Goal: Information Seeking & Learning: Check status

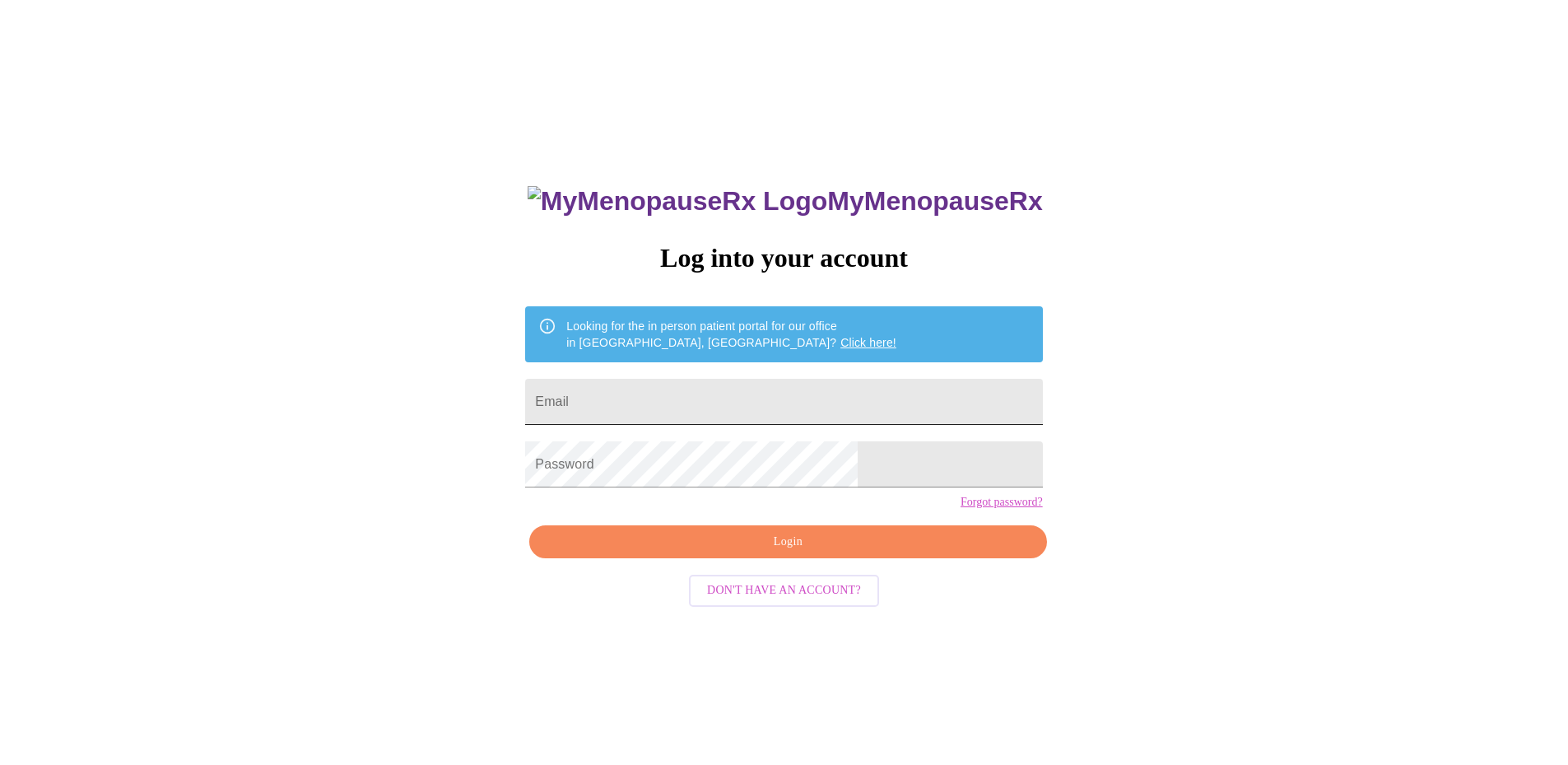
click at [701, 397] on input "Email" at bounding box center [784, 402] width 517 height 46
type input "[EMAIL_ADDRESS][DOMAIN_NAME]"
click at [744, 553] on span "Login" at bounding box center [788, 541] width 479 height 20
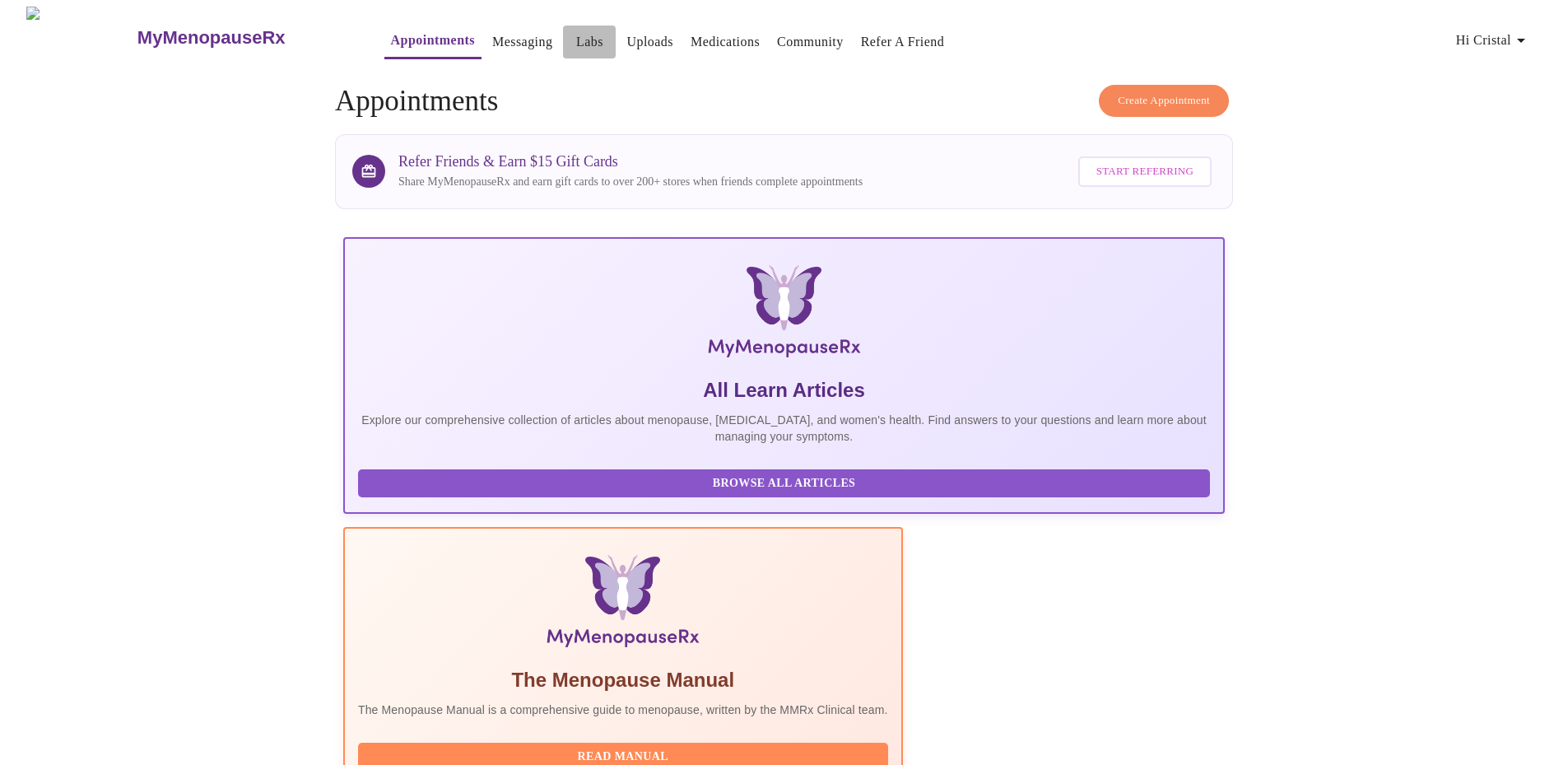
click at [576, 36] on link "Labs" at bounding box center [590, 42] width 27 height 23
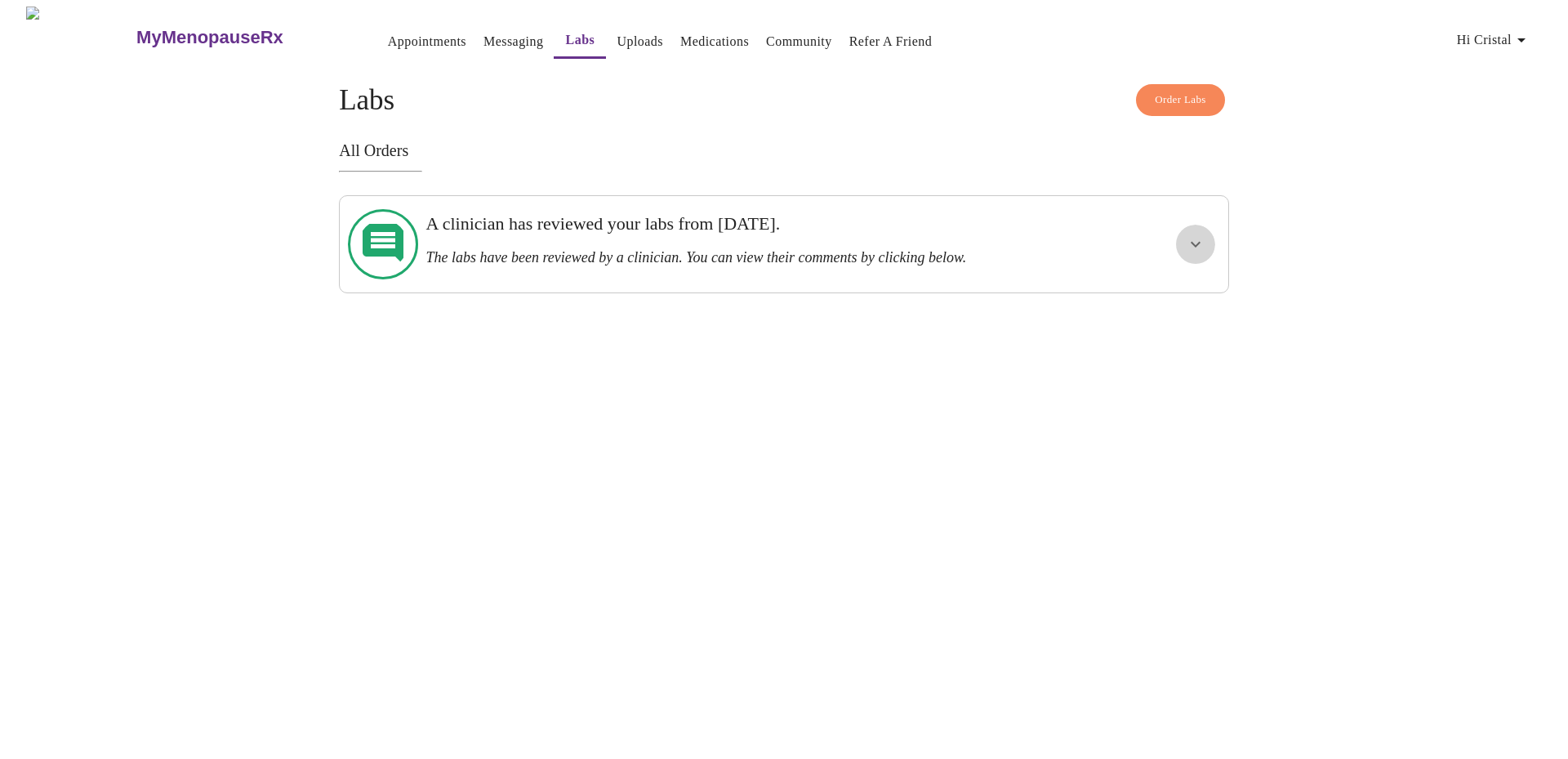
click at [1194, 236] on icon "show more" at bounding box center [1195, 244] width 20 height 20
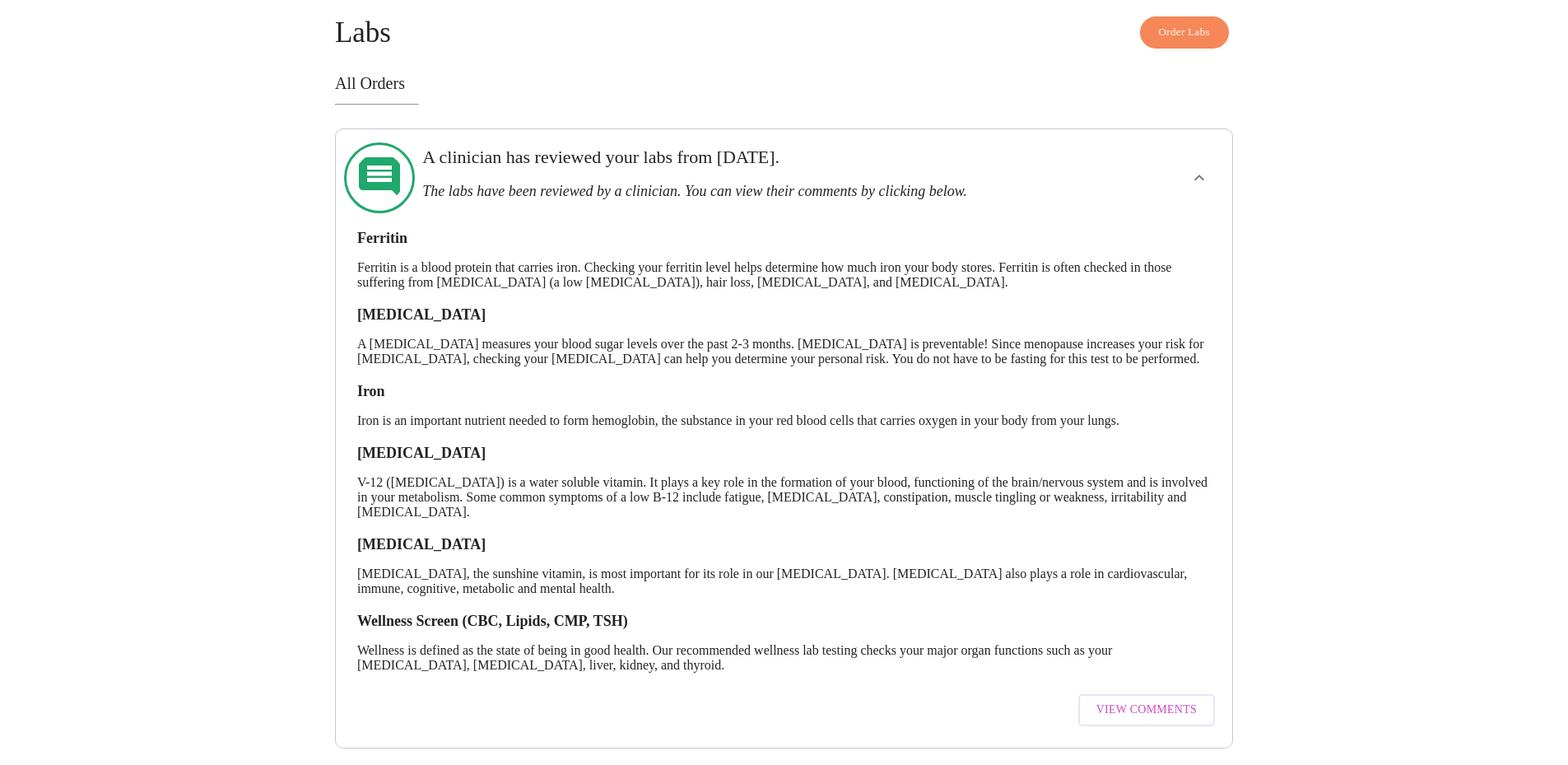
scroll to position [94, 0]
click at [1134, 700] on span "View Comments" at bounding box center [1146, 709] width 101 height 20
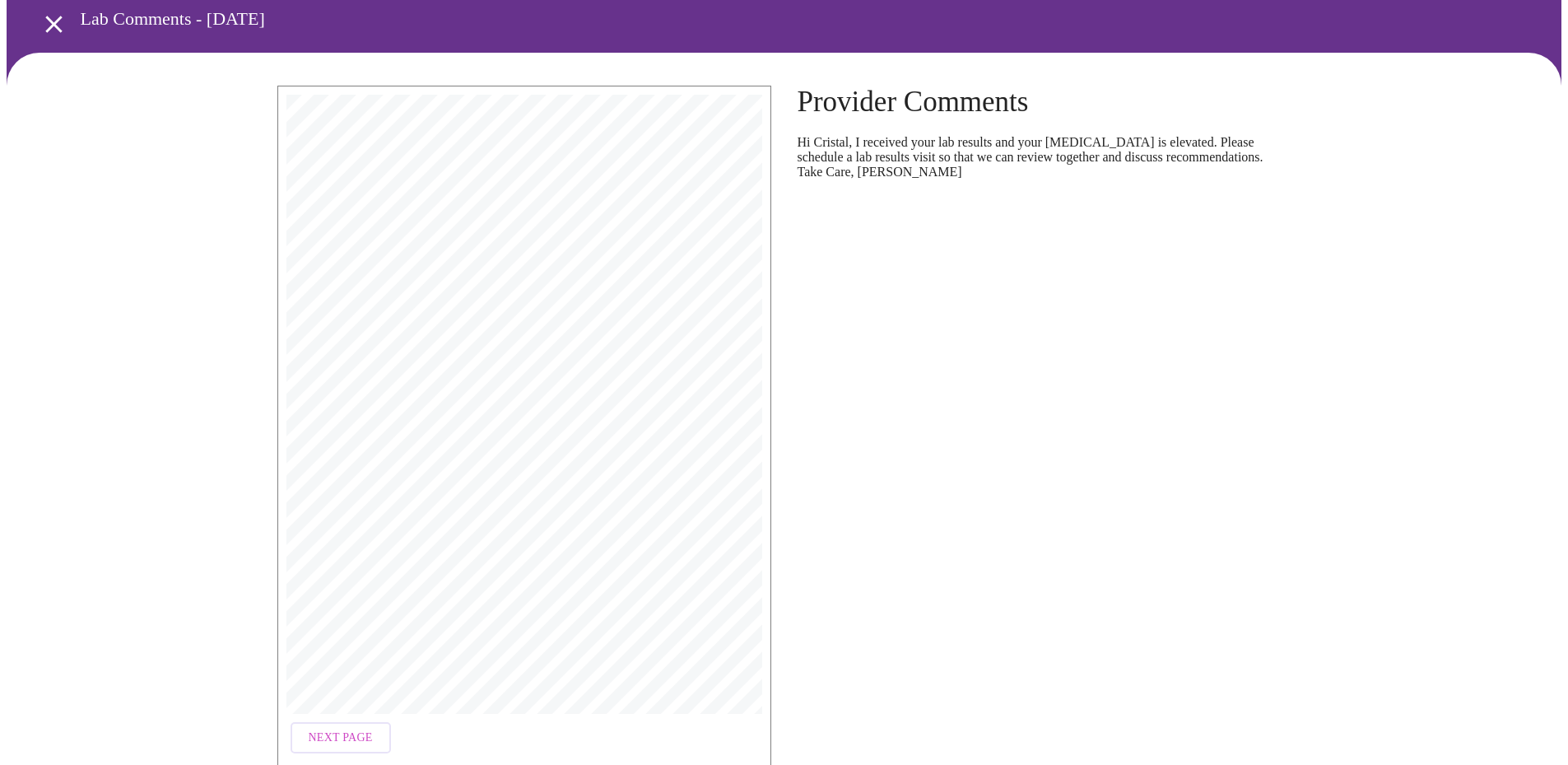
scroll to position [149, 0]
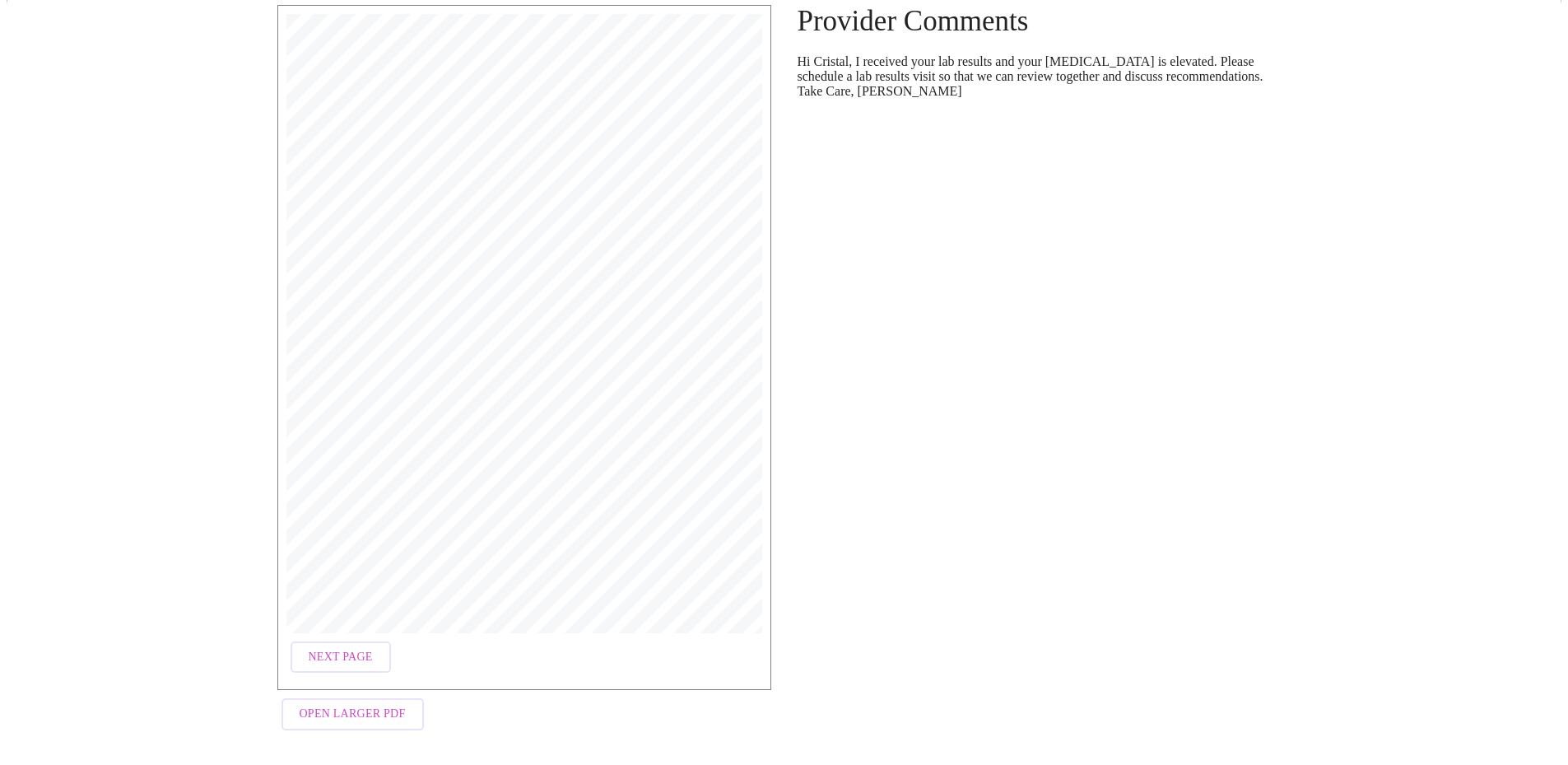
click at [351, 647] on span "Next Page" at bounding box center [340, 656] width 64 height 20
click at [490, 651] on span "Next Page" at bounding box center [476, 656] width 64 height 20
click at [490, 654] on span "Next Page" at bounding box center [476, 656] width 64 height 20
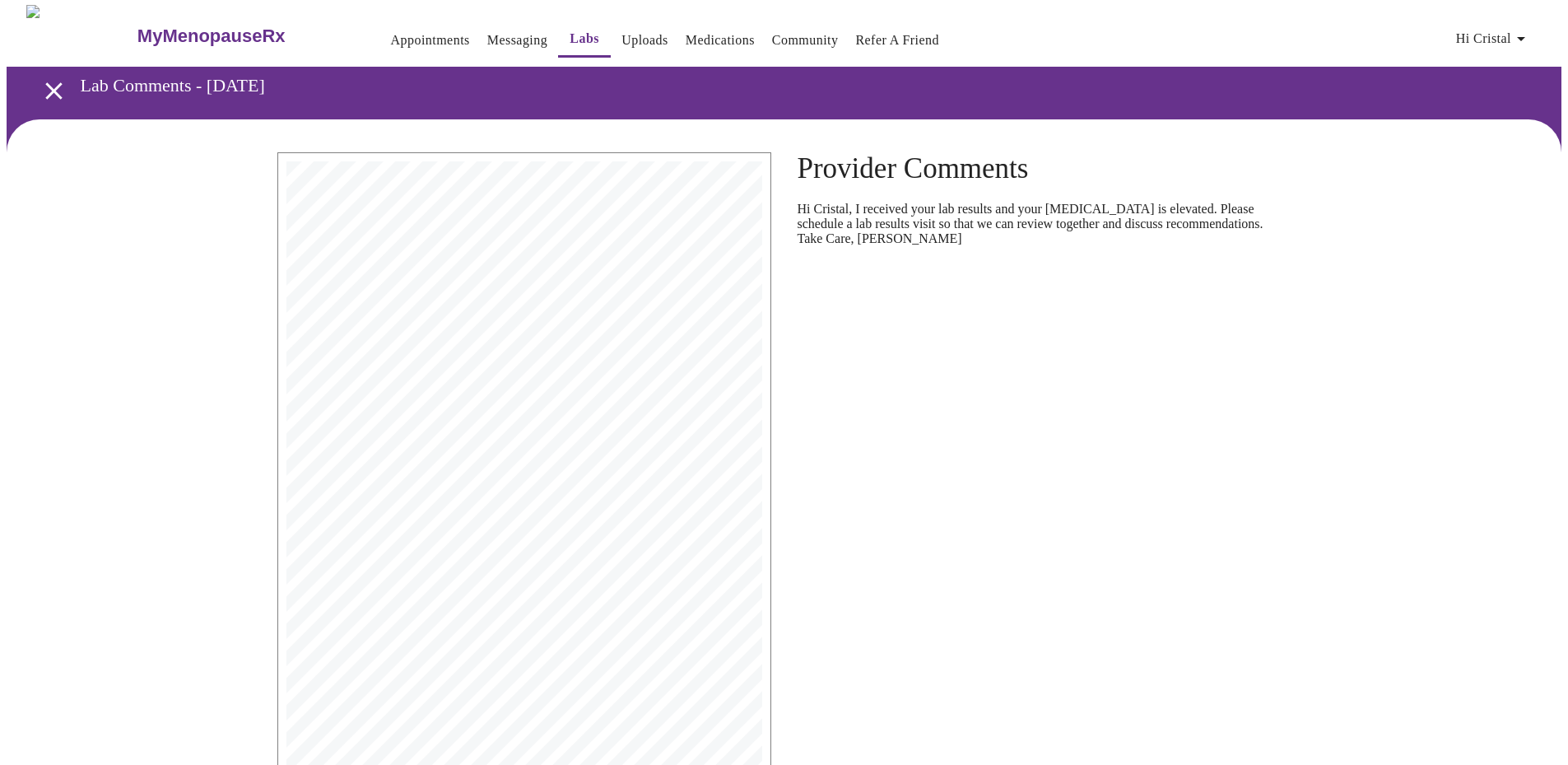
scroll to position [0, 0]
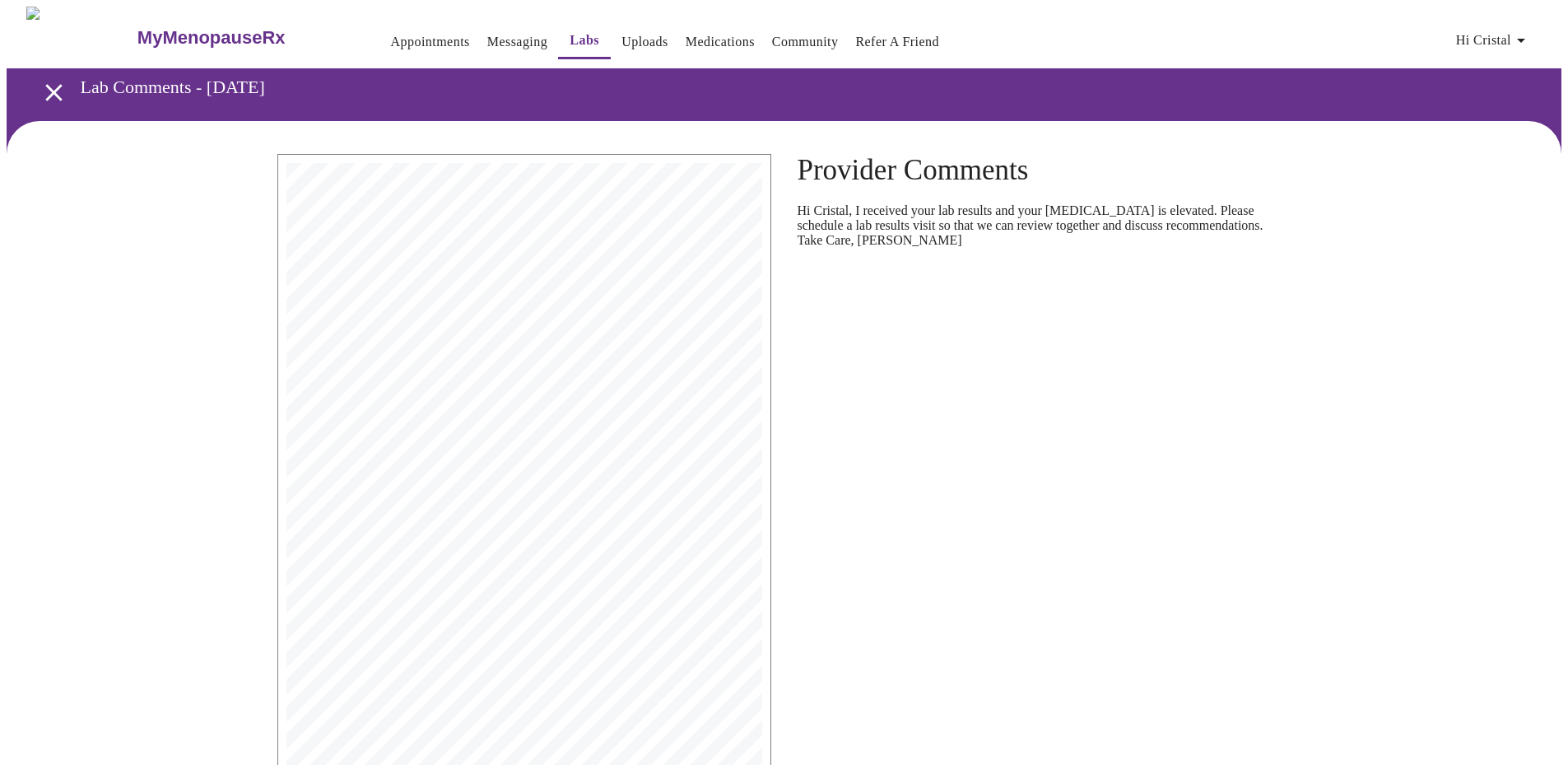
click at [487, 40] on link "Messaging" at bounding box center [517, 42] width 61 height 23
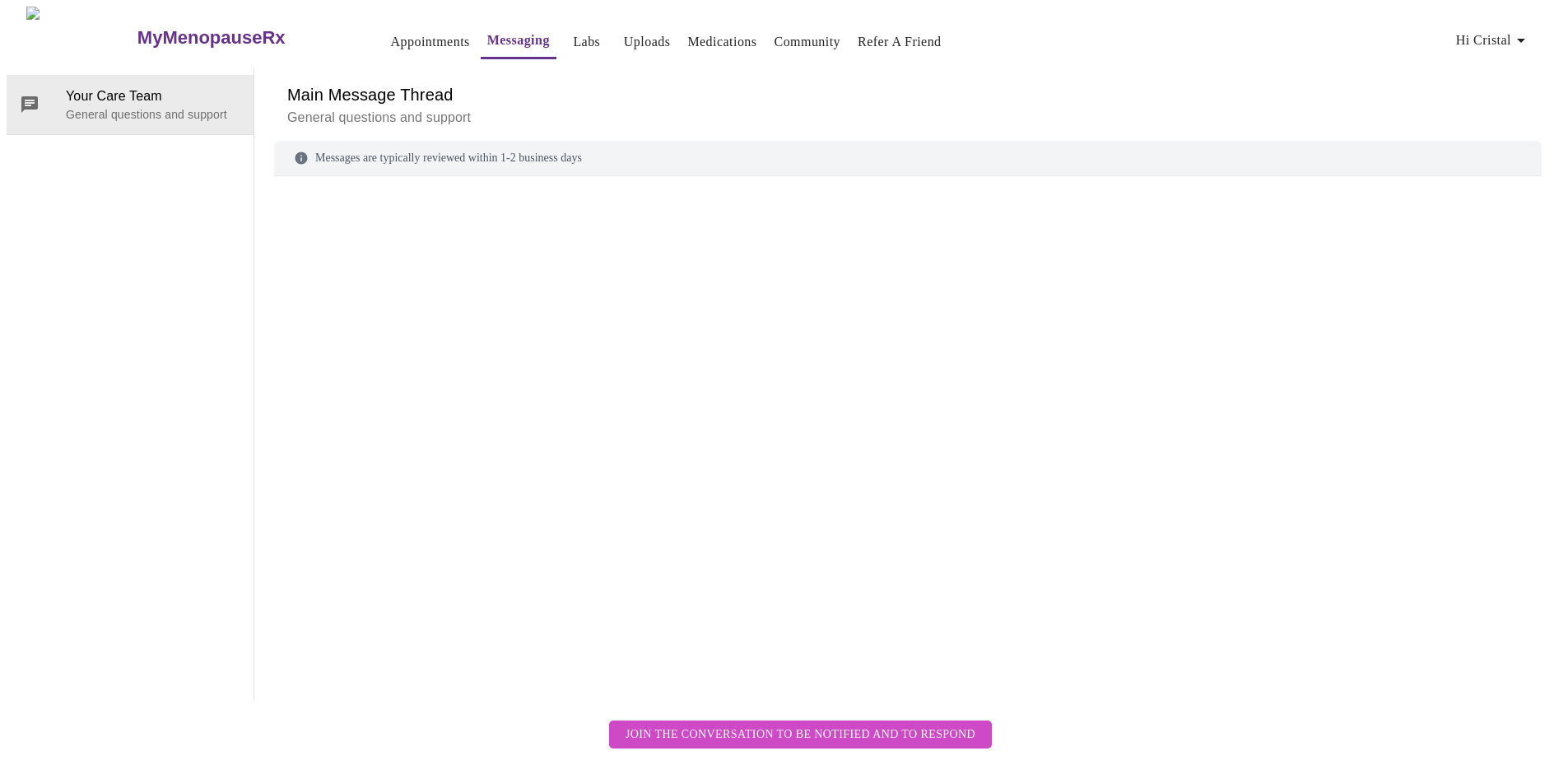
scroll to position [62, 0]
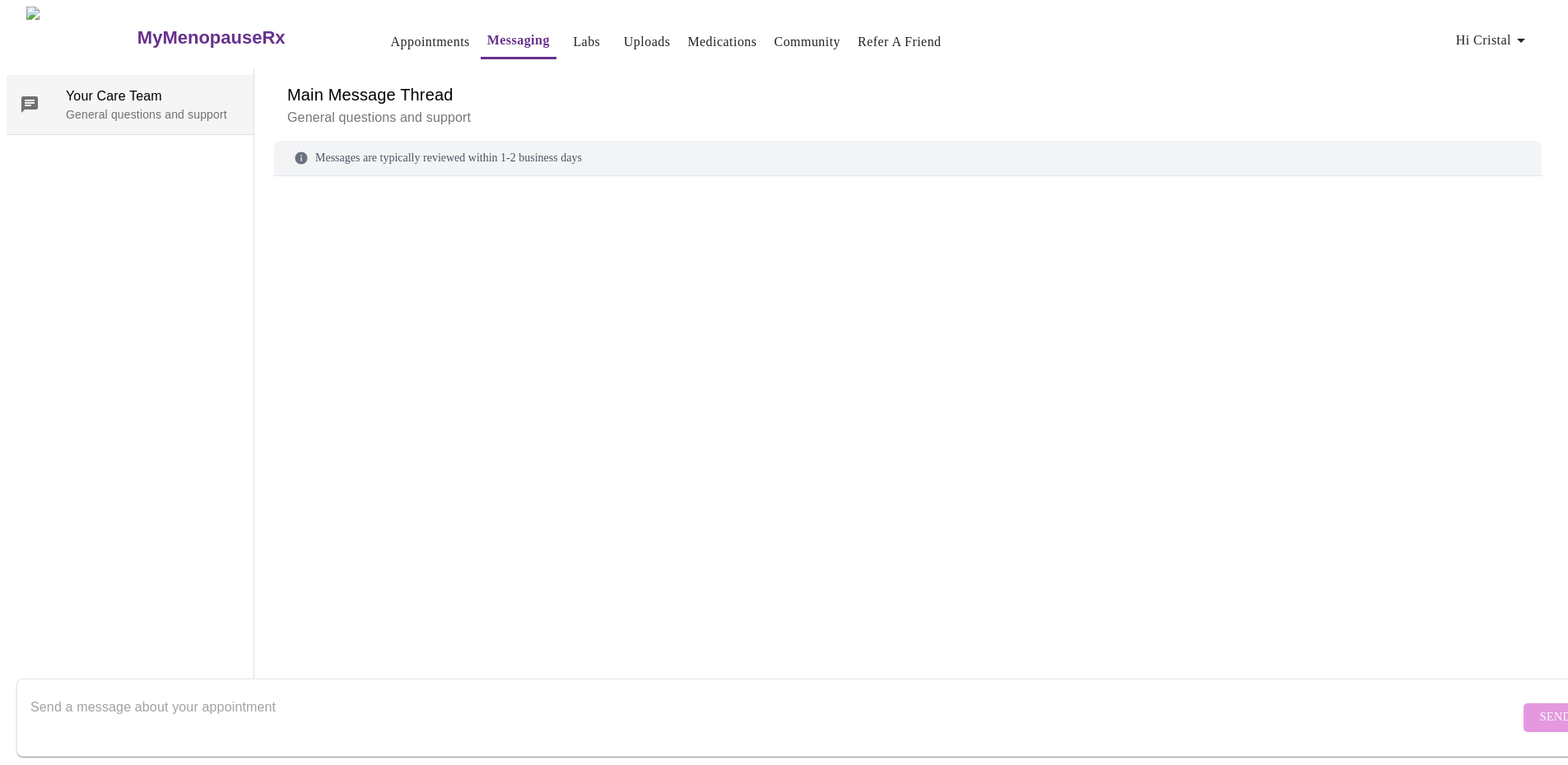
click at [66, 86] on span "Your Care Team" at bounding box center [154, 96] width 175 height 20
click at [398, 32] on link "Appointments" at bounding box center [430, 42] width 79 height 23
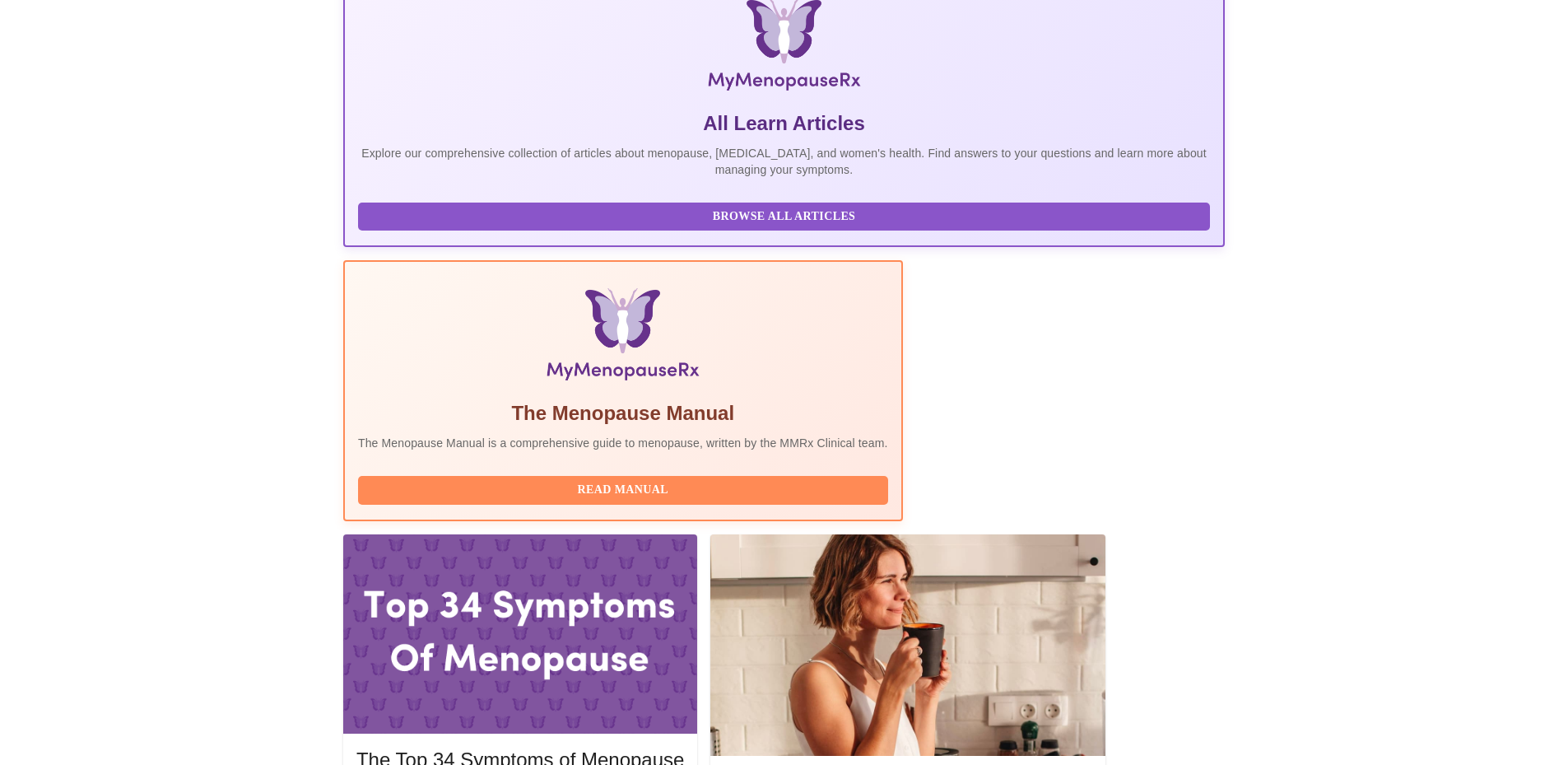
scroll to position [330, 0]
